Goal: Task Accomplishment & Management: Manage account settings

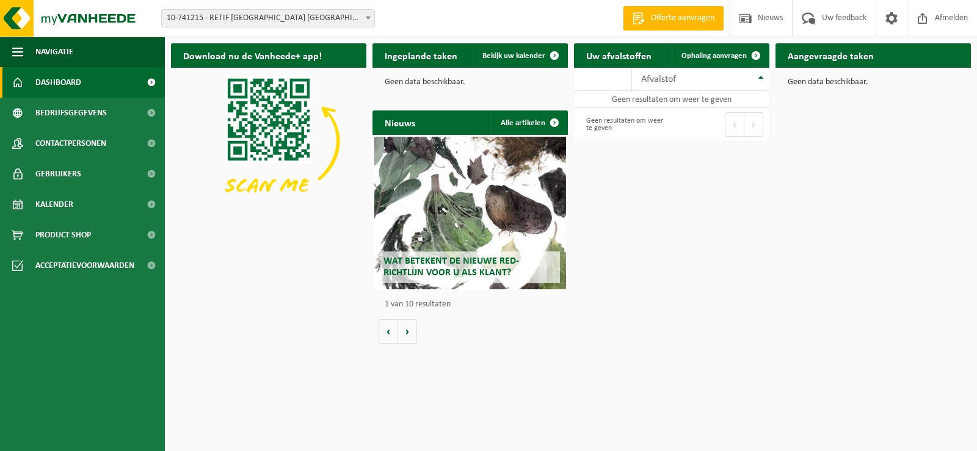
click at [373, 16] on span at bounding box center [368, 18] width 12 height 16
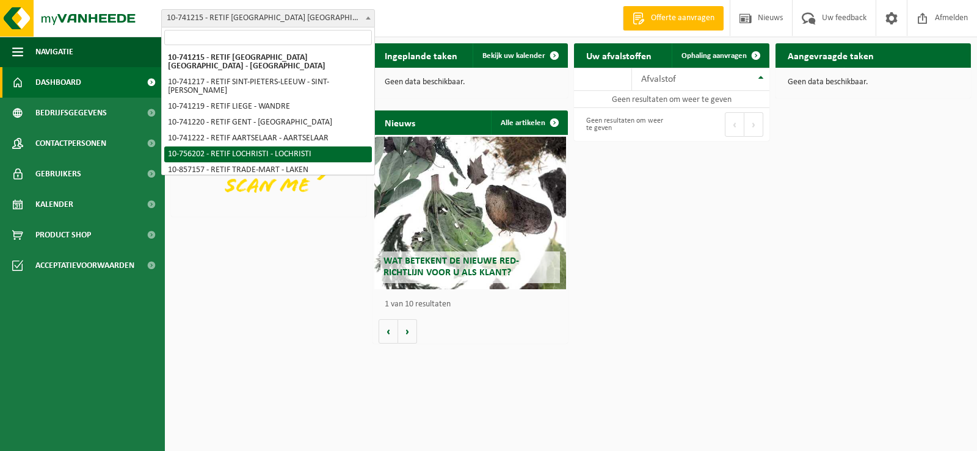
select select "17491"
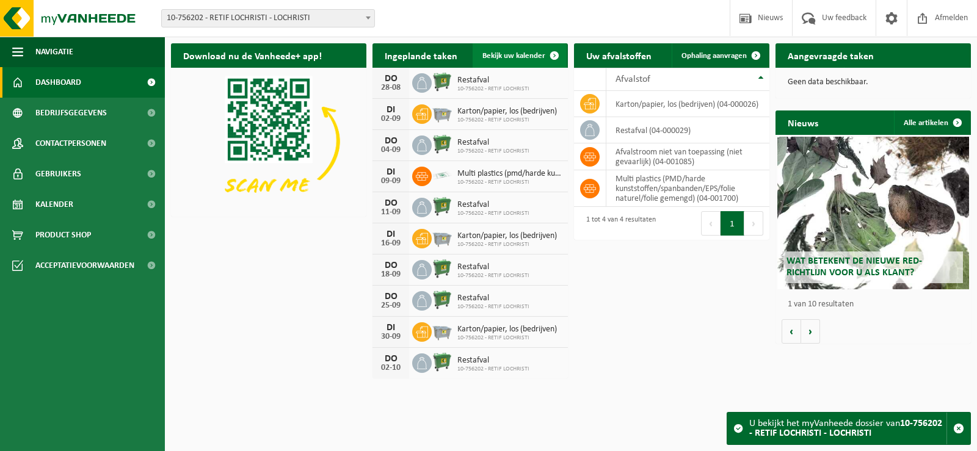
click at [499, 59] on span "Bekijk uw kalender" at bounding box center [513, 56] width 63 height 8
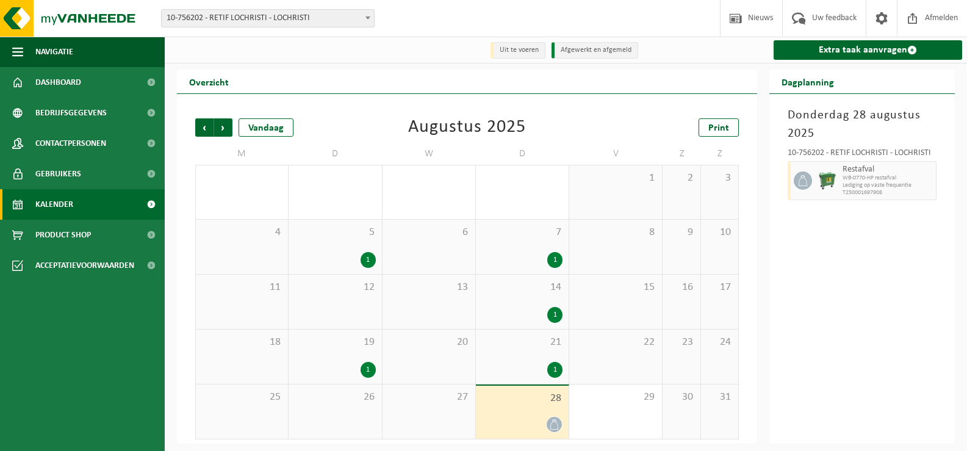
scroll to position [1, 0]
click at [221, 124] on span "Volgende" at bounding box center [223, 127] width 18 height 18
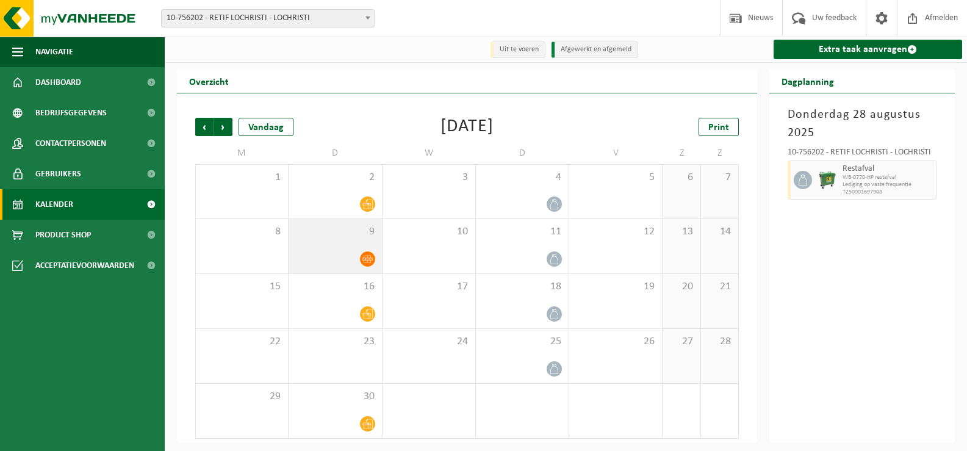
click at [369, 264] on icon at bounding box center [368, 259] width 10 height 10
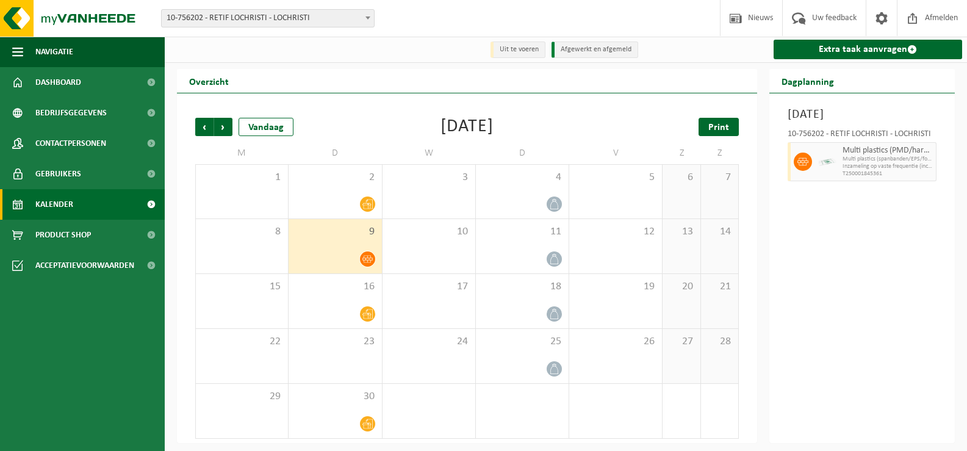
click at [706, 124] on link "Print" at bounding box center [719, 127] width 40 height 18
click at [219, 128] on span "Volgende" at bounding box center [223, 127] width 18 height 18
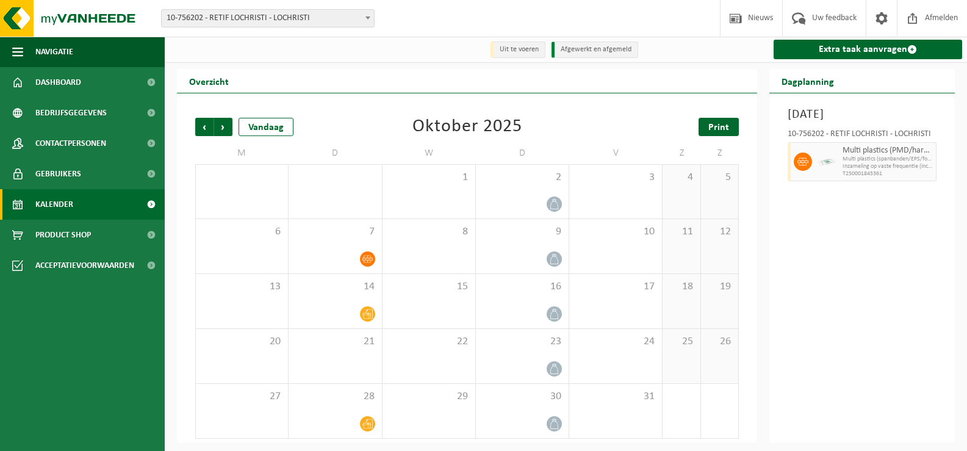
click at [719, 121] on link "Print" at bounding box center [719, 127] width 40 height 18
click at [228, 125] on span "Volgende" at bounding box center [223, 127] width 18 height 18
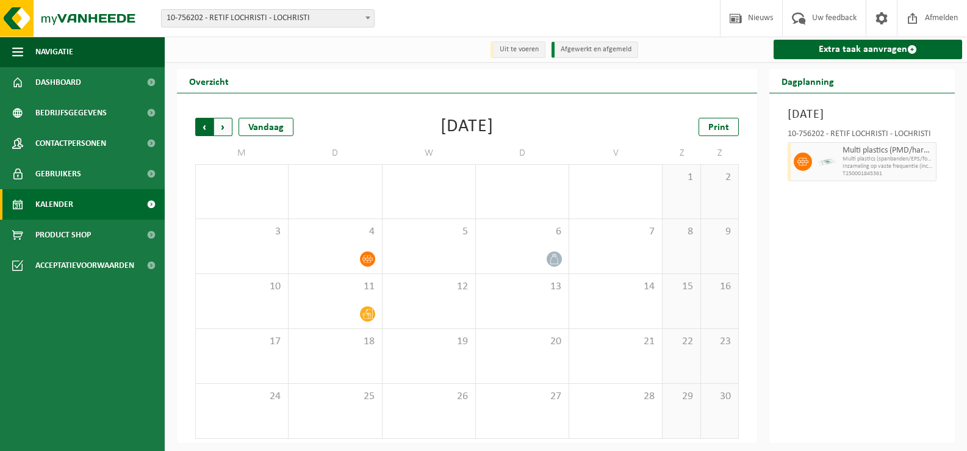
click at [231, 130] on span "Volgende" at bounding box center [223, 127] width 18 height 18
click at [214, 128] on div "Volgende" at bounding box center [223, 127] width 19 height 18
